Goal: Information Seeking & Learning: Check status

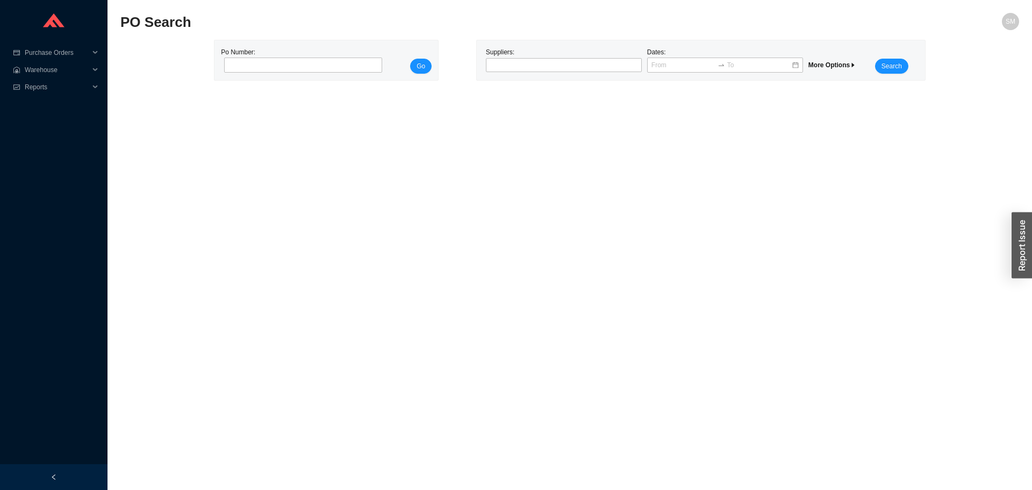
drag, startPoint x: 555, startPoint y: 50, endPoint x: 553, endPoint y: 55, distance: 5.8
click at [553, 54] on div "Suppliers: Dates: More Options Search" at bounding box center [701, 60] width 448 height 40
click at [555, 57] on div "Suppliers:" at bounding box center [563, 60] width 161 height 27
click at [556, 64] on div at bounding box center [559, 65] width 142 height 11
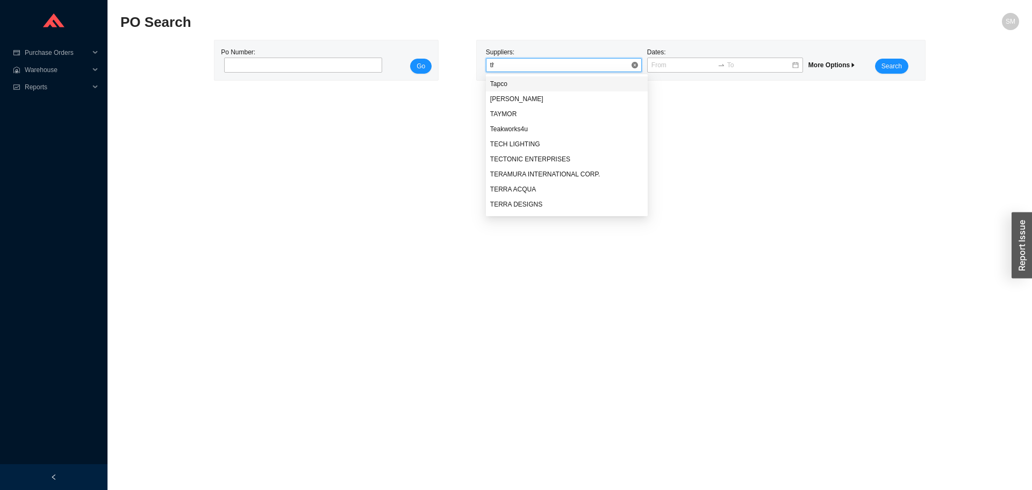
type input "the"
click at [548, 110] on div "THE FURNITURE GUILD" at bounding box center [567, 114] width 154 height 10
click at [890, 70] on span "Search" at bounding box center [891, 66] width 20 height 11
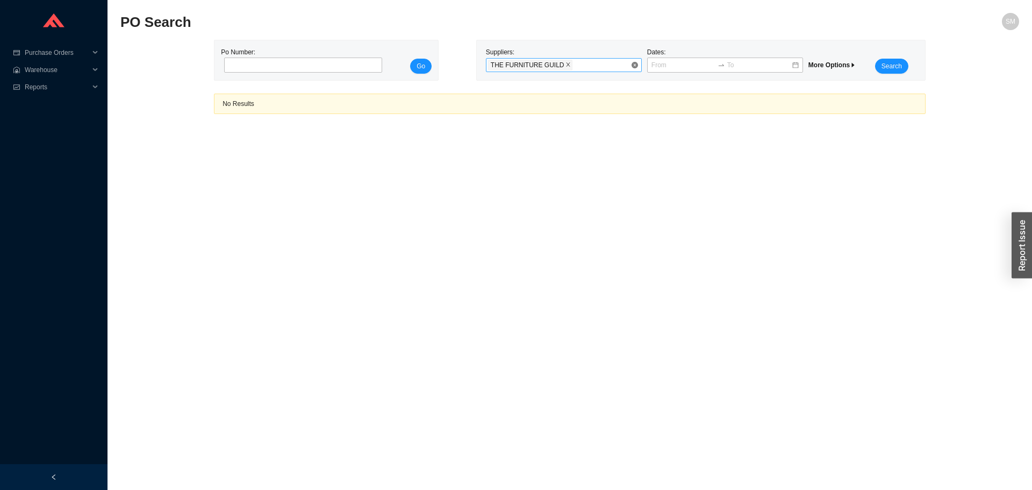
click at [565, 63] on icon "close" at bounding box center [567, 64] width 5 height 5
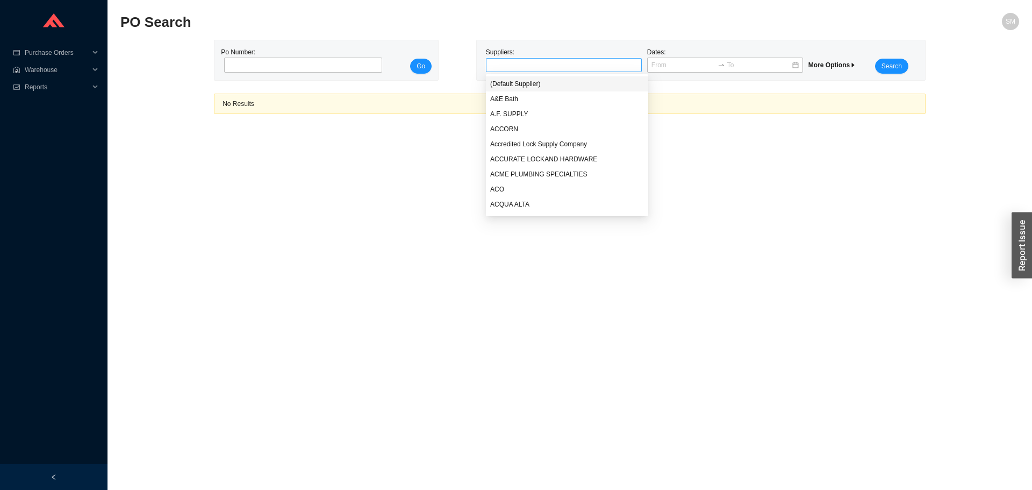
click at [565, 61] on div at bounding box center [559, 65] width 142 height 11
type input "fur"
click at [546, 82] on div "Furniture Guild" at bounding box center [563, 84] width 147 height 10
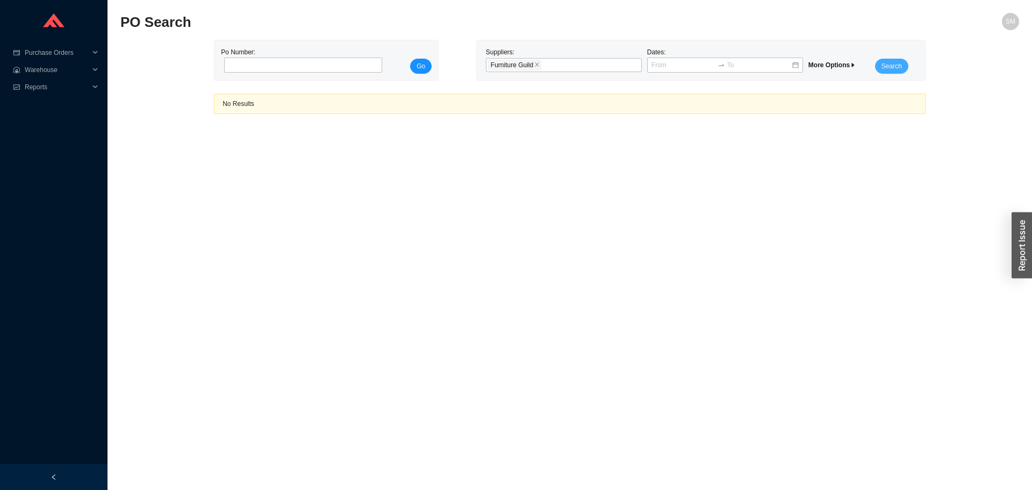
click at [889, 68] on span "Search" at bounding box center [891, 66] width 20 height 11
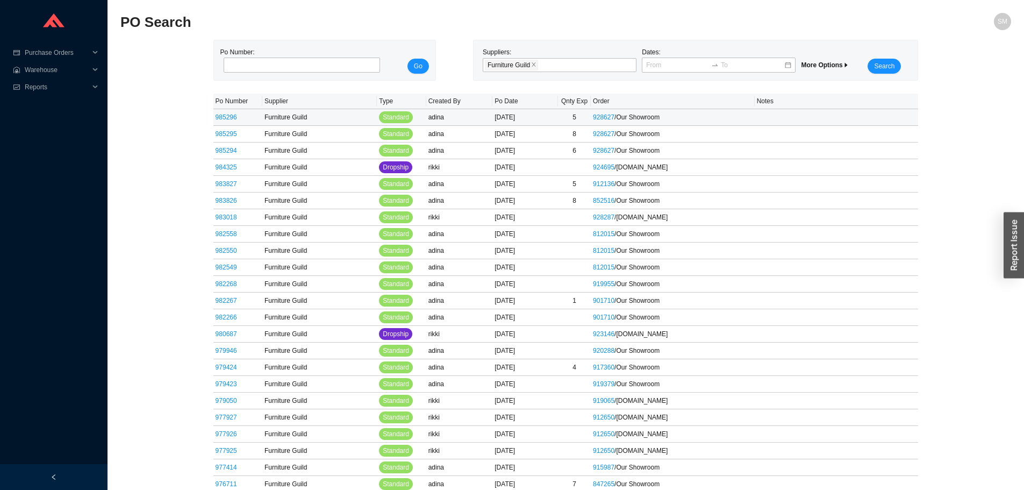
click at [233, 117] on link "985296" at bounding box center [226, 117] width 21 height 8
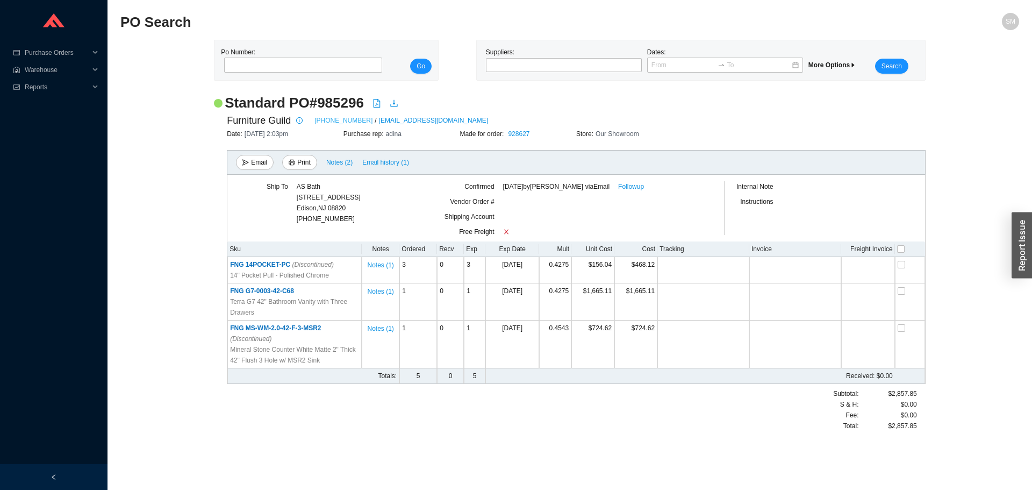
click at [341, 121] on link "[PHONE_NUMBER]" at bounding box center [343, 120] width 58 height 11
click at [537, 67] on div at bounding box center [559, 65] width 142 height 11
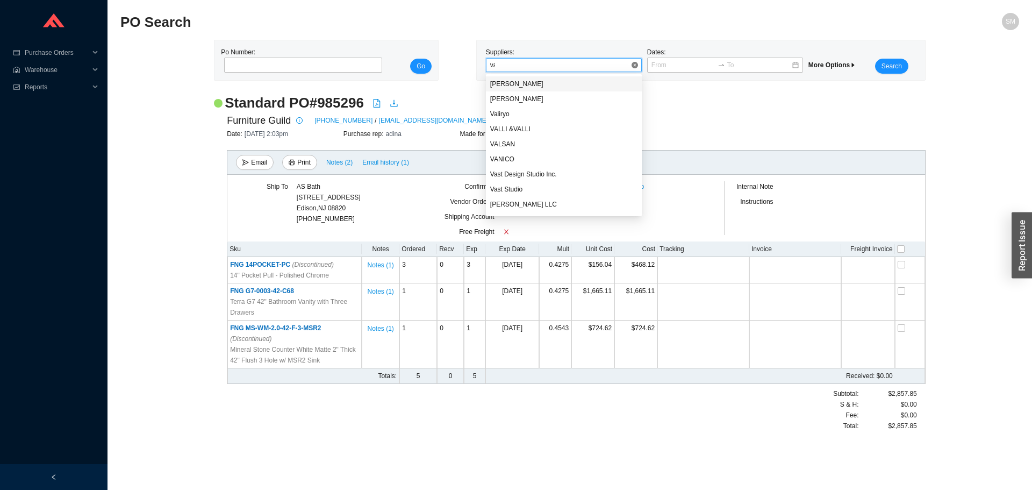
type input "van"
click at [540, 89] on div "VANICO" at bounding box center [564, 83] width 156 height 15
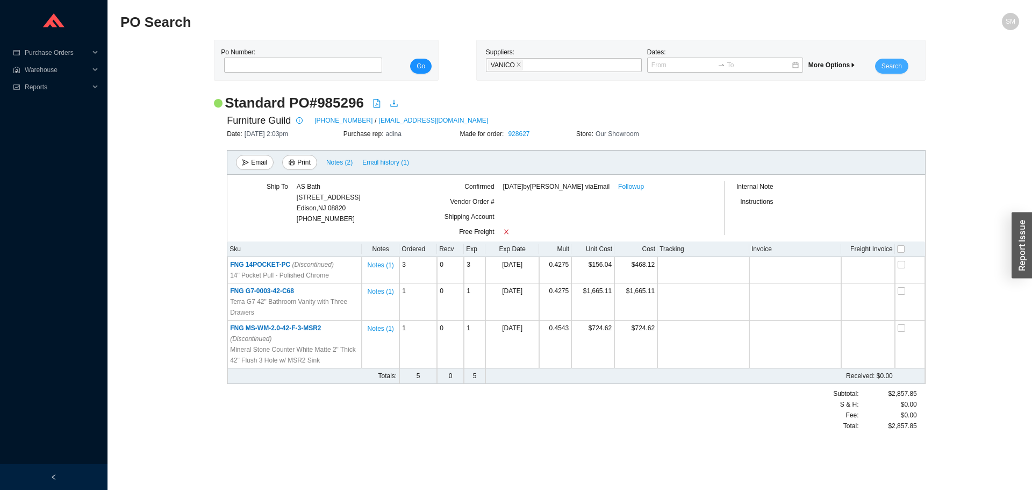
click at [891, 68] on button "Search" at bounding box center [891, 66] width 33 height 15
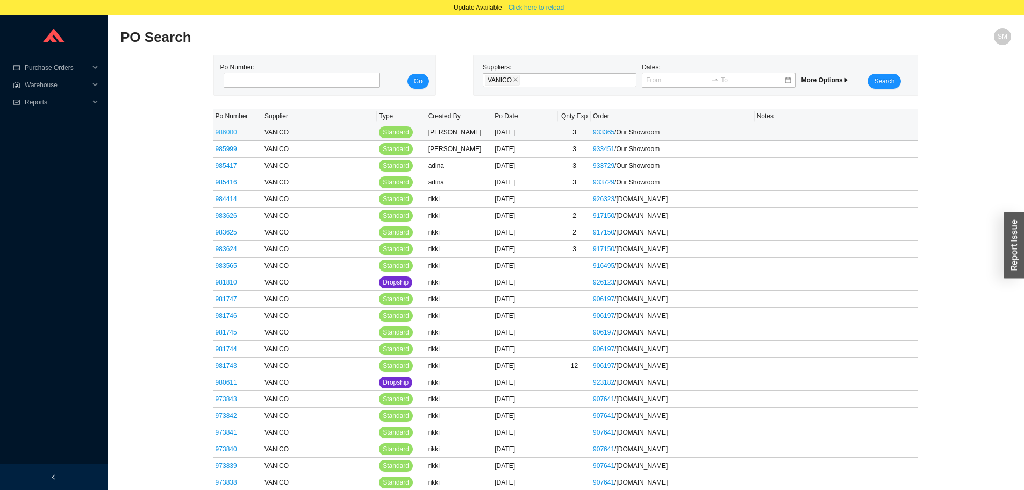
click at [226, 132] on link "986000" at bounding box center [226, 132] width 21 height 8
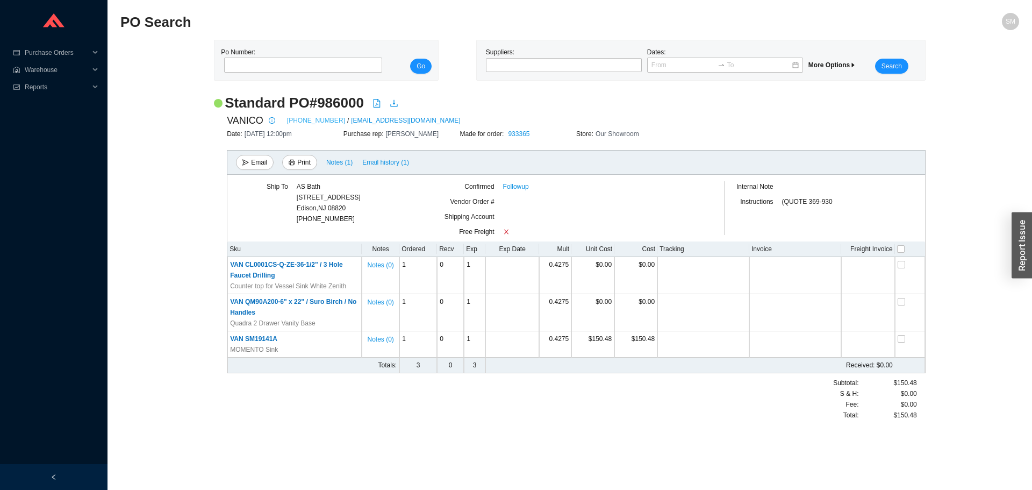
click at [302, 120] on link "[PHONE_NUMBER]" at bounding box center [316, 120] width 58 height 11
click at [273, 121] on icon "info-circle" at bounding box center [272, 120] width 6 height 6
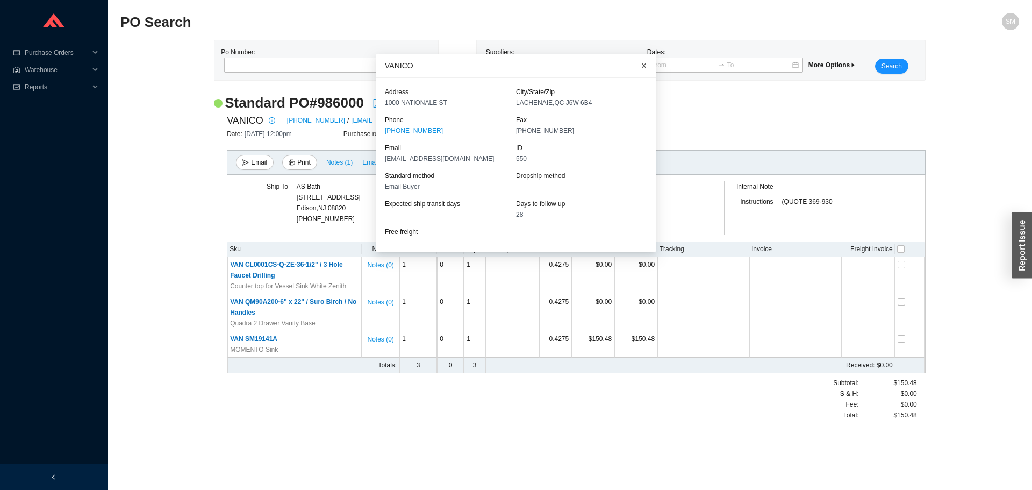
click at [632, 59] on span "Close" at bounding box center [644, 66] width 24 height 24
